Goal: Transaction & Acquisition: Purchase product/service

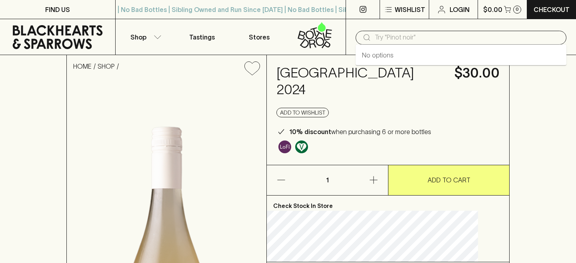
click at [418, 38] on input "text" at bounding box center [466, 37] width 185 height 13
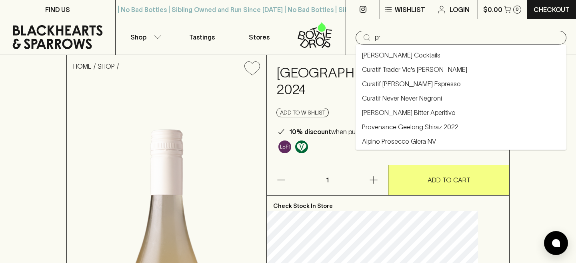
type input "p"
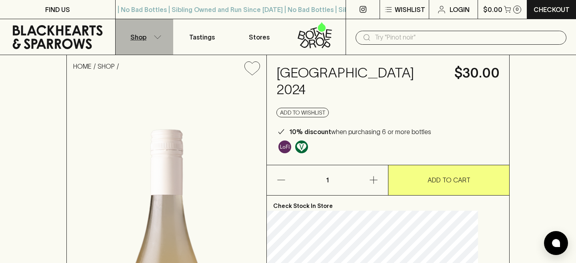
click at [157, 33] on button "Shop" at bounding box center [145, 37] width 58 height 36
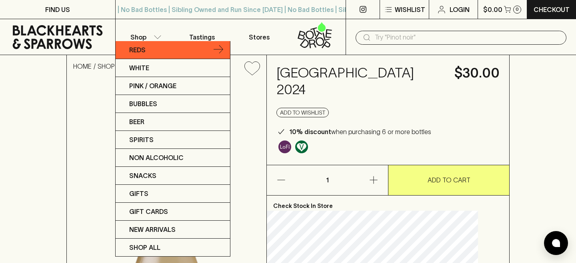
click at [153, 46] on link "Reds" at bounding box center [173, 50] width 114 height 18
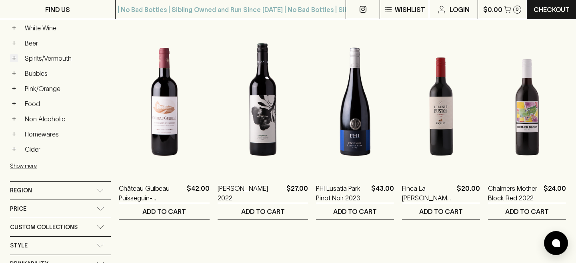
scroll to position [344, 0]
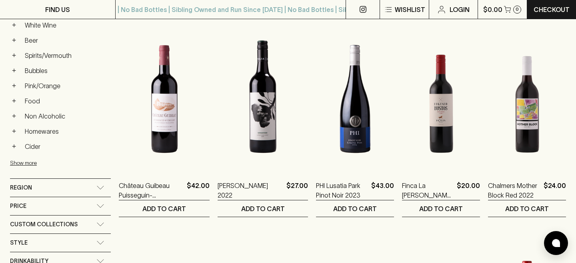
click at [23, 188] on span "Region" at bounding box center [21, 188] width 22 height 10
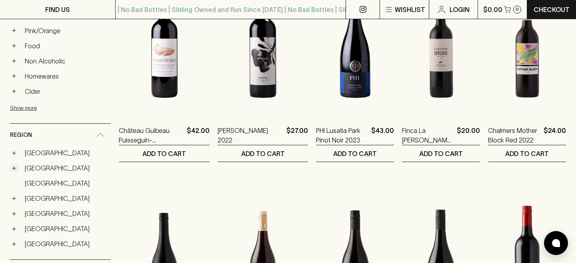
scroll to position [412, 0]
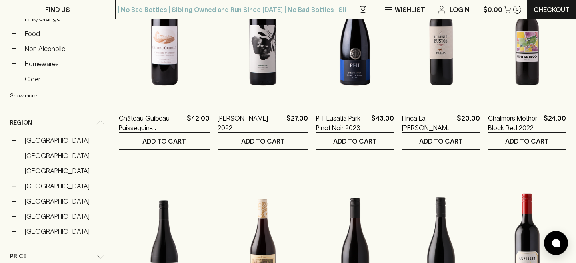
click at [13, 206] on div "+ [GEOGRAPHIC_DATA]" at bounding box center [60, 202] width 101 height 14
click at [13, 203] on button "+" at bounding box center [14, 201] width 8 height 8
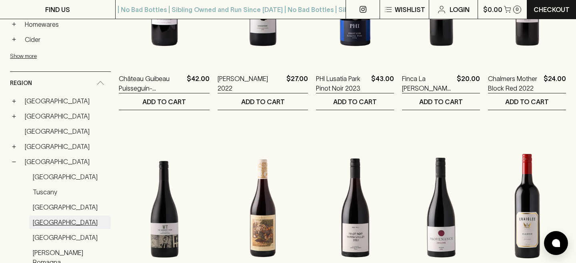
click at [43, 223] on link "[GEOGRAPHIC_DATA]" at bounding box center [70, 223] width 82 height 14
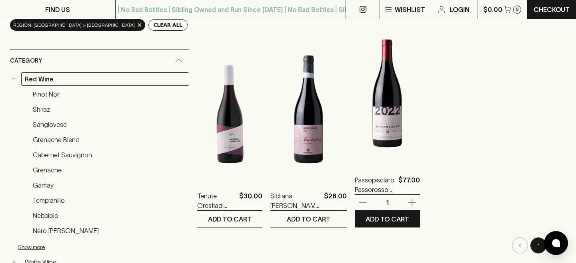
scroll to position [121, 0]
click at [365, 107] on img at bounding box center [387, 94] width 65 height 140
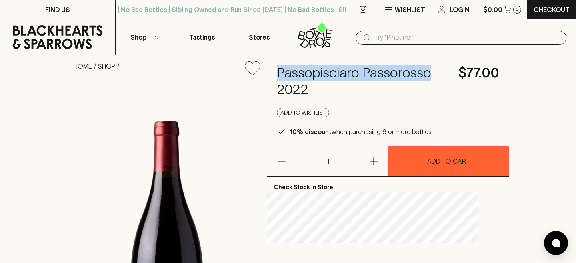
drag, startPoint x: 357, startPoint y: 91, endPoint x: 289, endPoint y: 75, distance: 69.8
click at [289, 75] on div "Passopisciaro Passorosso 2022 $77.00 Add to wishlist 10% discount when purchasi…" at bounding box center [387, 100] width 241 height 91
copy h4 "Passopisciaro Passorosso"
